Goal: Task Accomplishment & Management: Use online tool/utility

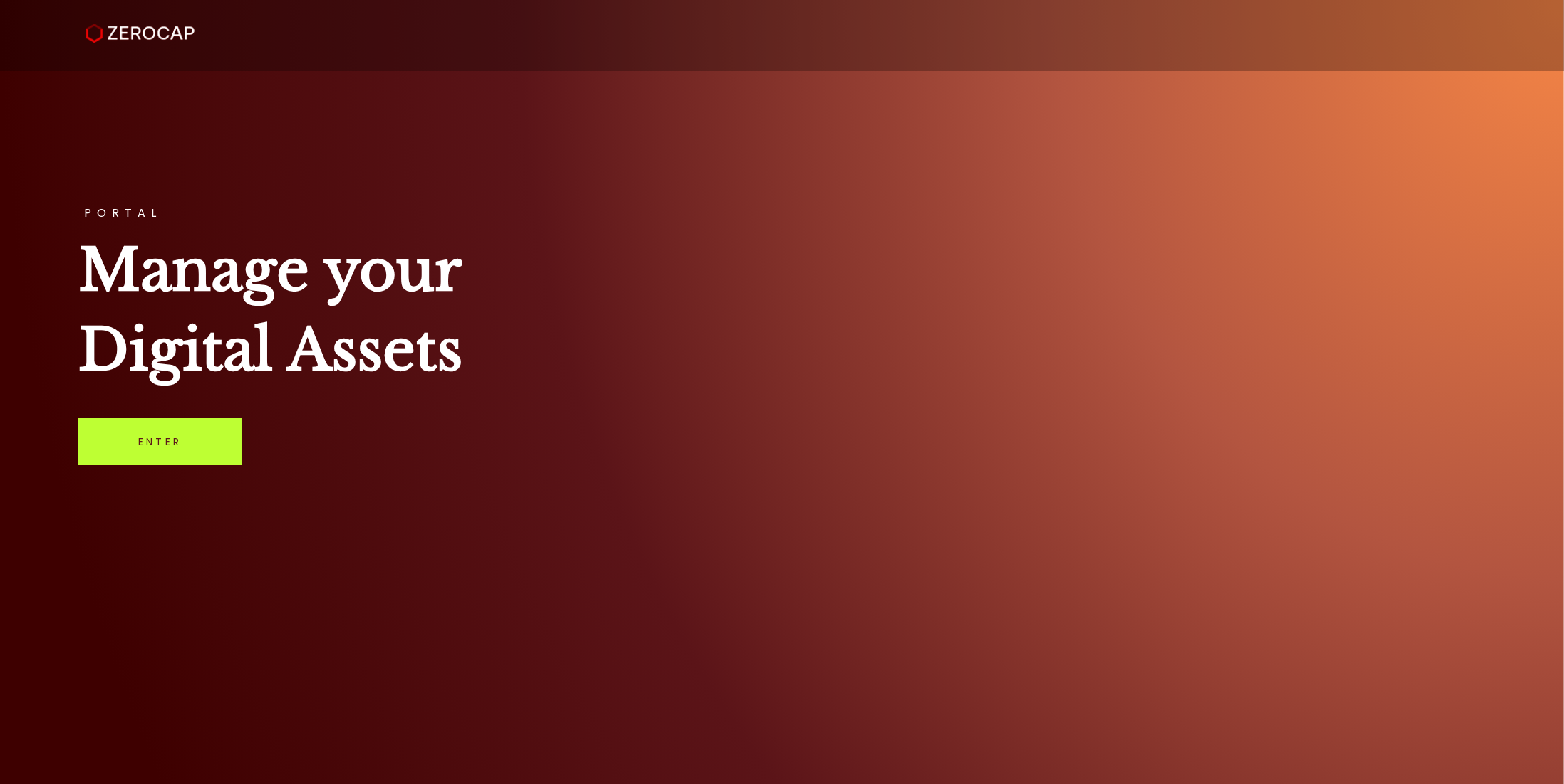
click at [209, 430] on link "Enter" at bounding box center [160, 441] width 163 height 47
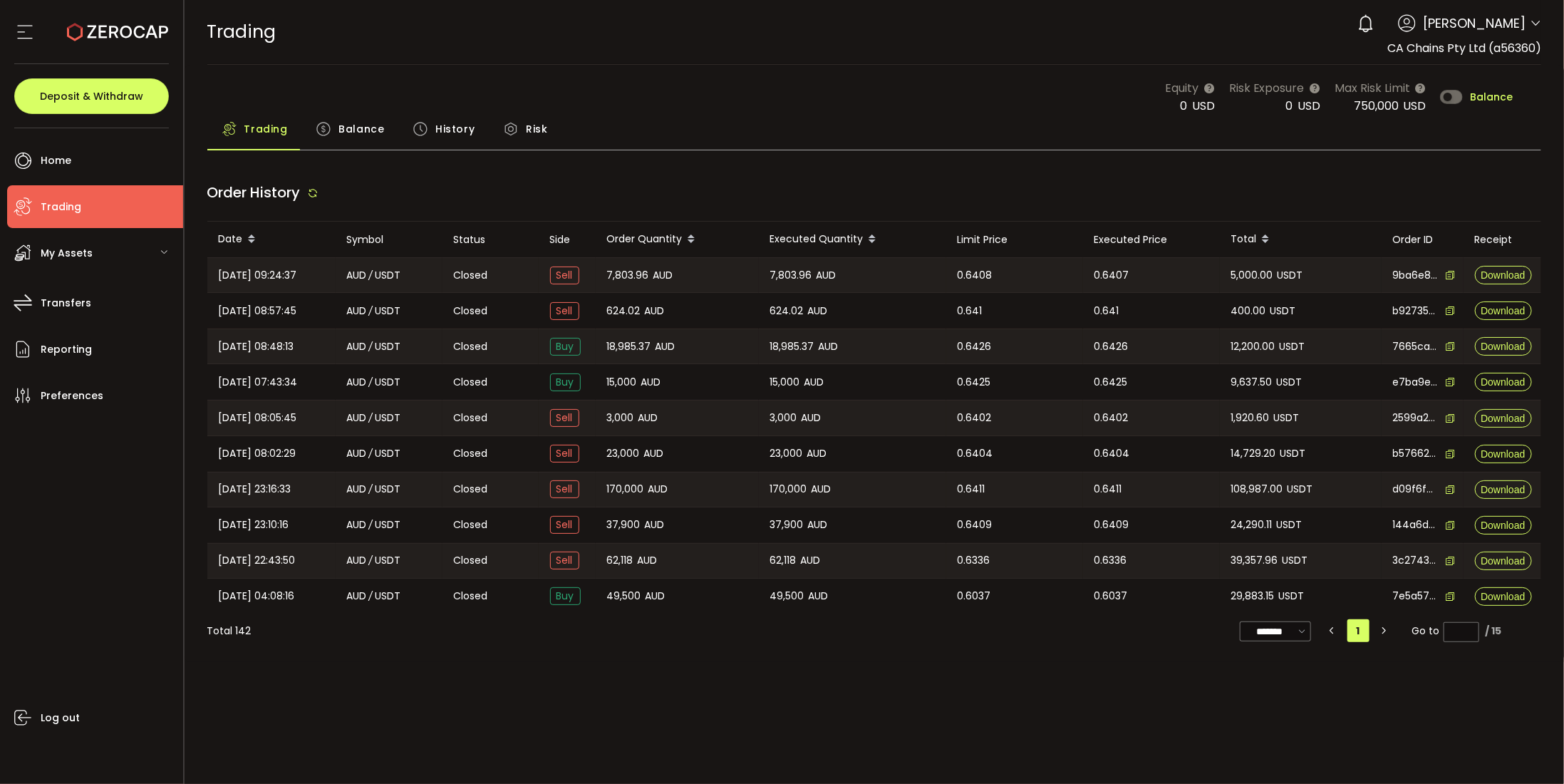
type input "***"
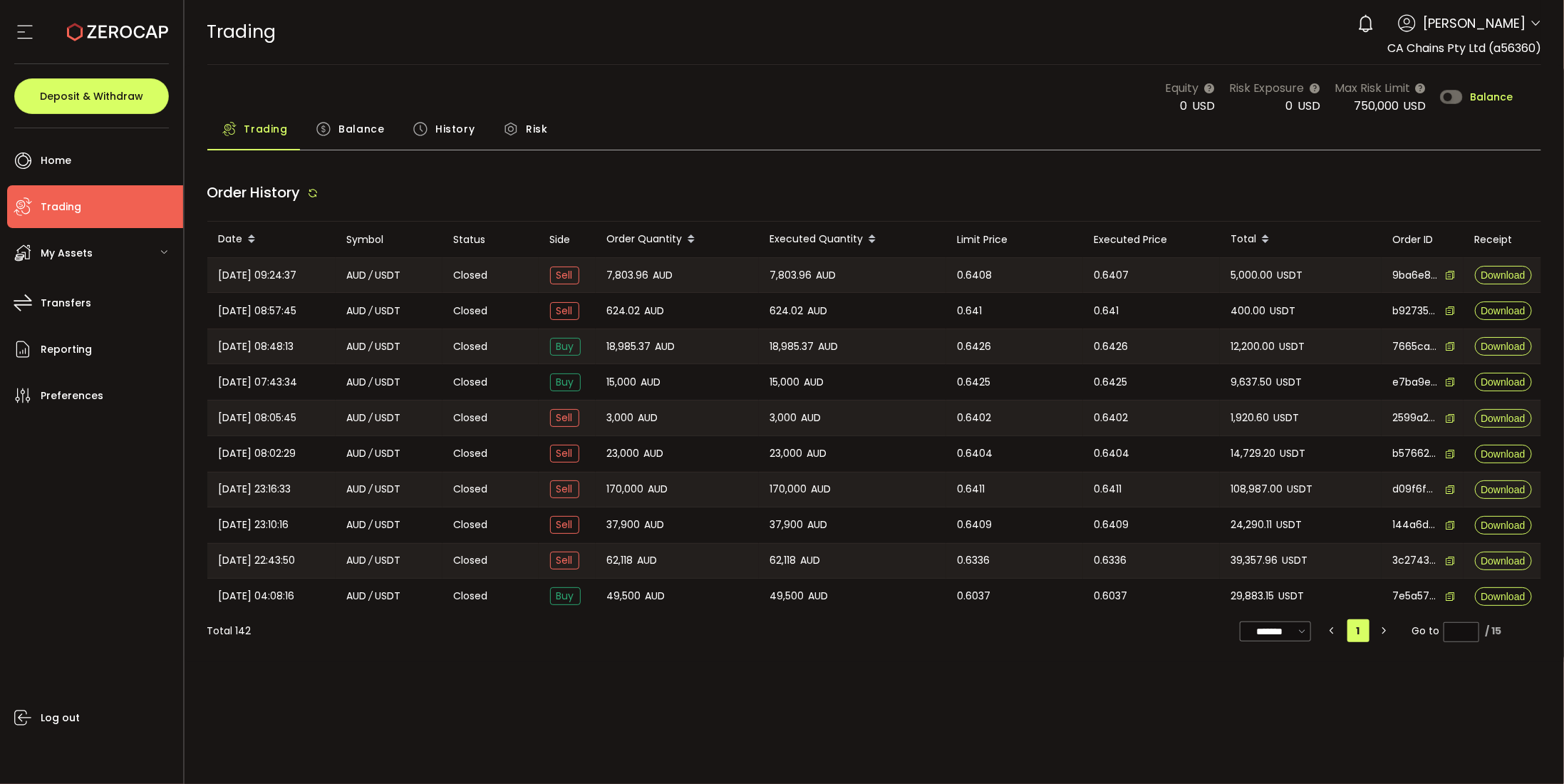
type input "***"
